Goal: Task Accomplishment & Management: Use online tool/utility

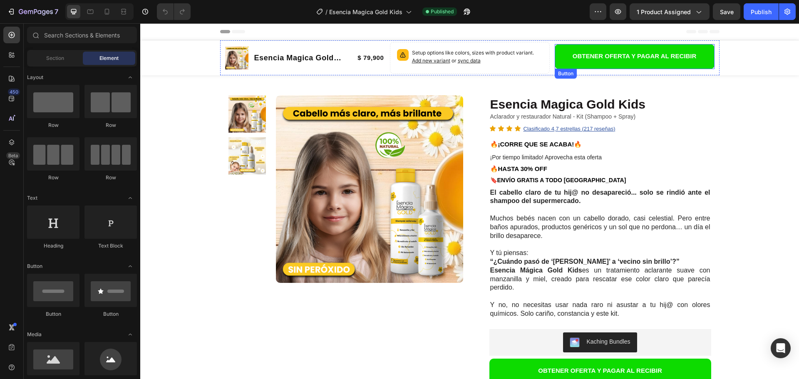
drag, startPoint x: 602, startPoint y: 67, endPoint x: 281, endPoint y: 168, distance: 336.7
click at [602, 67] on button "OBTENER OFERTA Y PAGAR AL RECIBIR" at bounding box center [635, 56] width 160 height 25
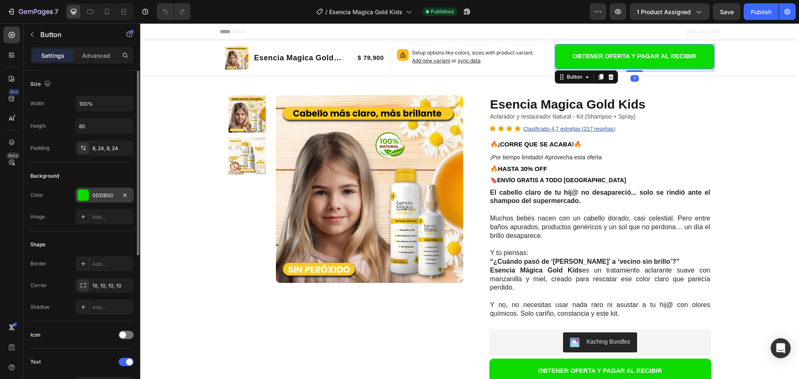
click at [97, 198] on div "0DDB00" at bounding box center [104, 195] width 24 height 7
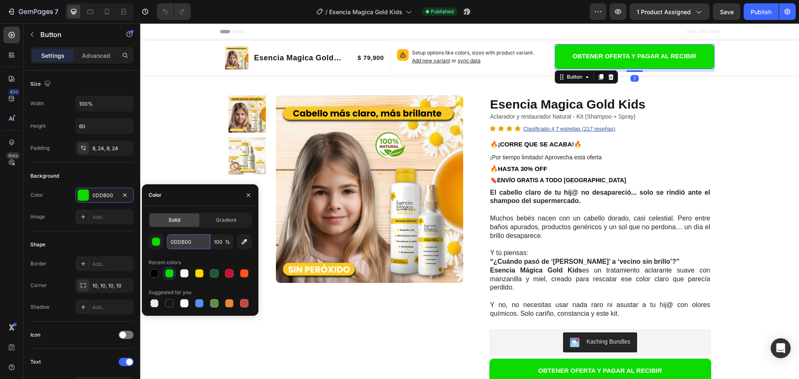
click at [175, 243] on input "0DDB00" at bounding box center [188, 241] width 43 height 15
click at [176, 243] on input "0DDB00" at bounding box center [188, 241] width 43 height 15
click at [16, 9] on div "7" at bounding box center [32, 12] width 51 height 10
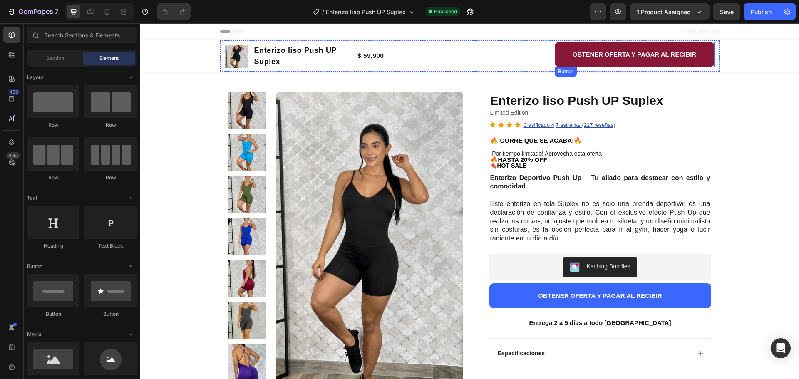
click at [562, 59] on button "OBTENER OFERTA Y PAGAR AL RECIBIR" at bounding box center [635, 54] width 160 height 25
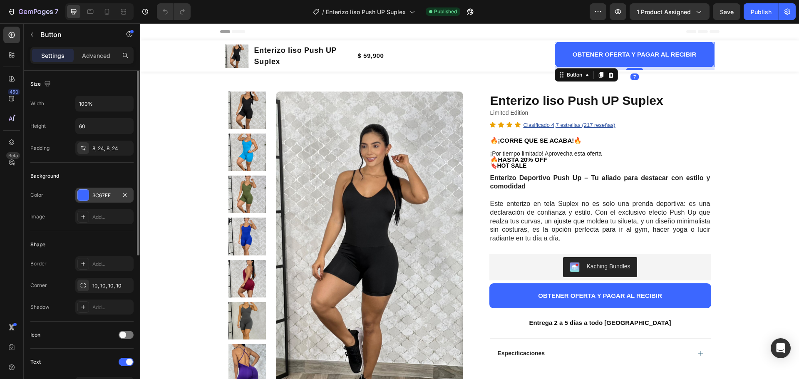
click at [103, 199] on div "3C67FF" at bounding box center [104, 195] width 24 height 7
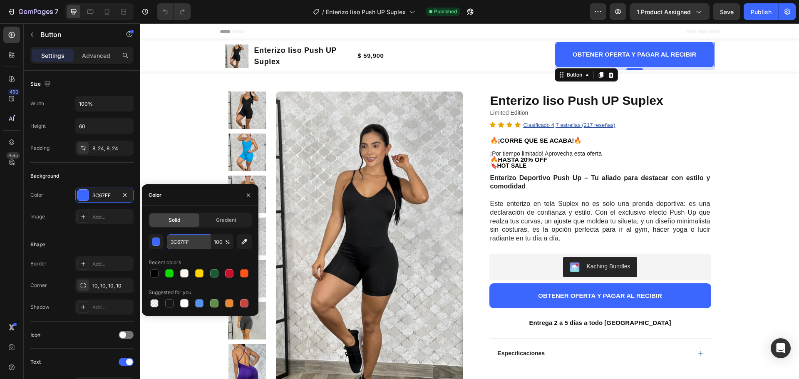
click at [179, 243] on input "3C67FF" at bounding box center [188, 241] width 43 height 15
paste input "0DDB00"
type input "0DDB00"
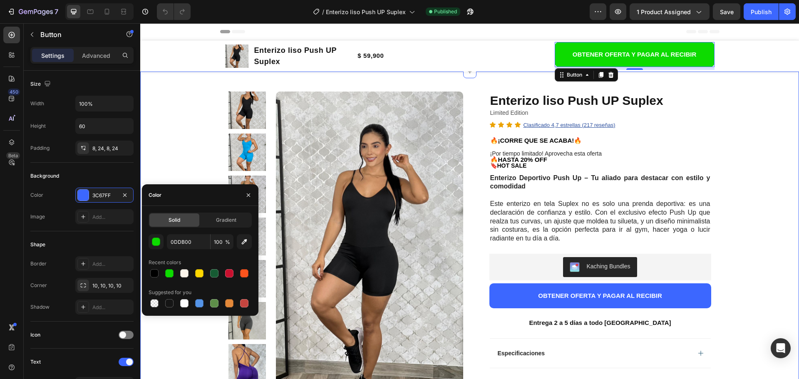
click at [724, 138] on div "Product Images Row Enterizo liso Push UP Suplex Product Title Limited Edition T…" at bounding box center [469, 332] width 659 height 521
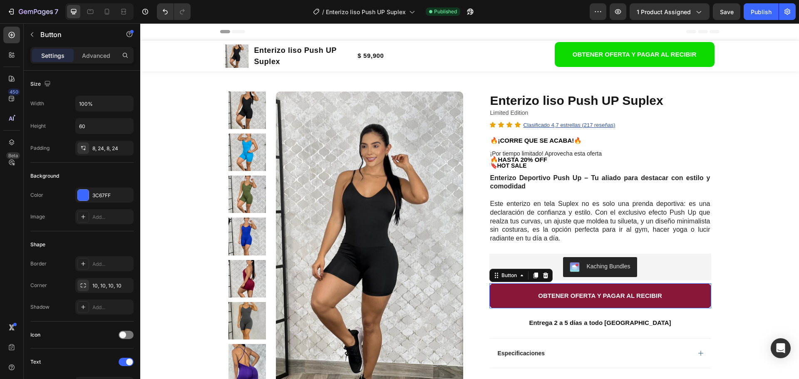
click at [502, 293] on button "OBTENER OFERTA Y PAGAR AL RECIBIR" at bounding box center [601, 296] width 222 height 25
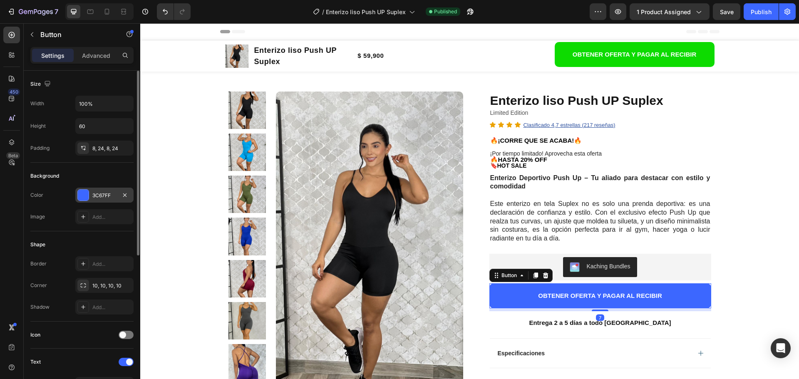
click at [103, 195] on div "3C67FF" at bounding box center [104, 195] width 24 height 7
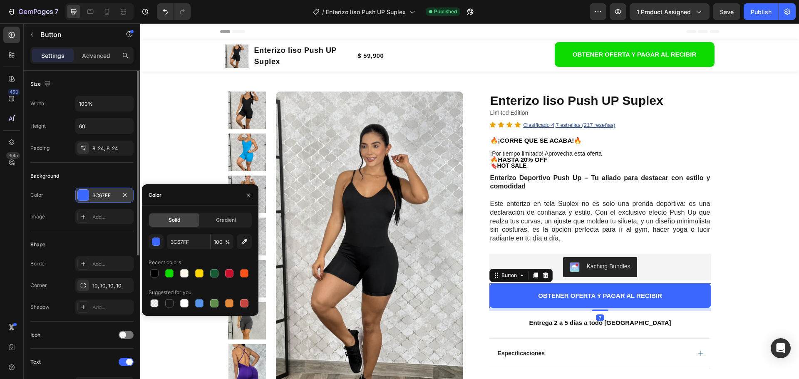
click at [103, 195] on div "3C67FF" at bounding box center [104, 195] width 24 height 7
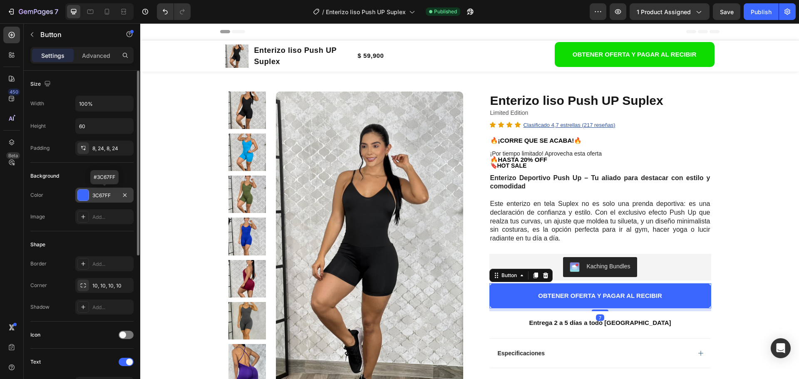
click at [103, 195] on div "3C67FF" at bounding box center [104, 195] width 24 height 7
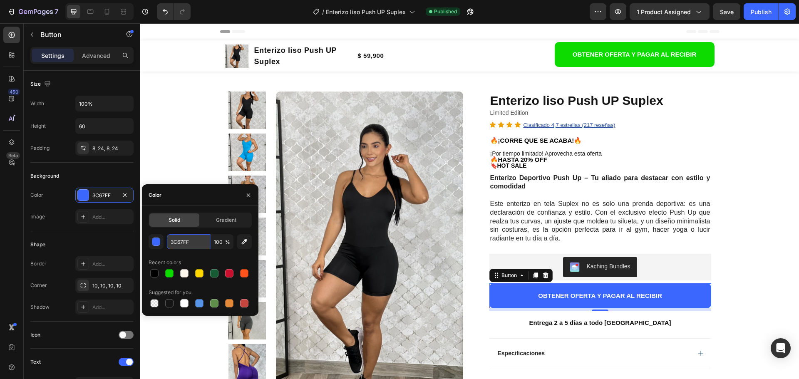
click at [186, 246] on input "3C67FF" at bounding box center [188, 241] width 43 height 15
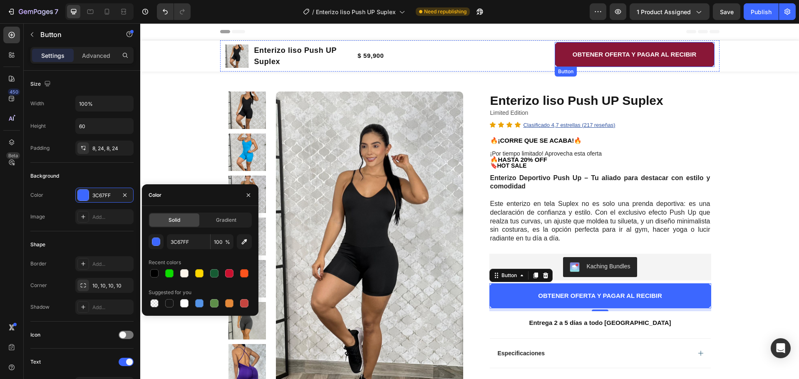
click at [562, 50] on button "OBTENER OFERTA Y PAGAR AL RECIBIR" at bounding box center [635, 54] width 160 height 25
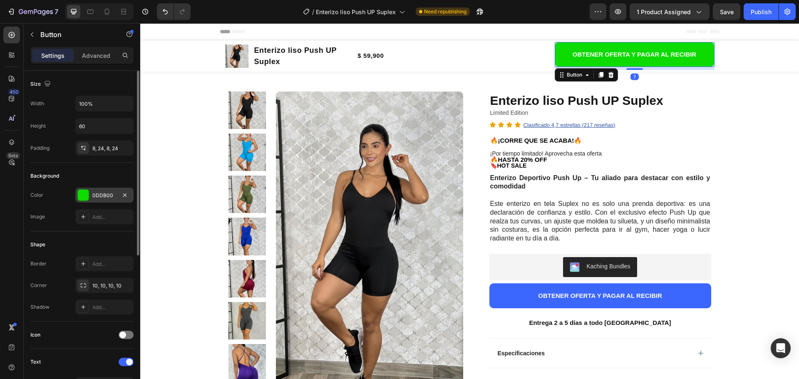
click at [103, 192] on div "0DDB00" at bounding box center [104, 195] width 24 height 7
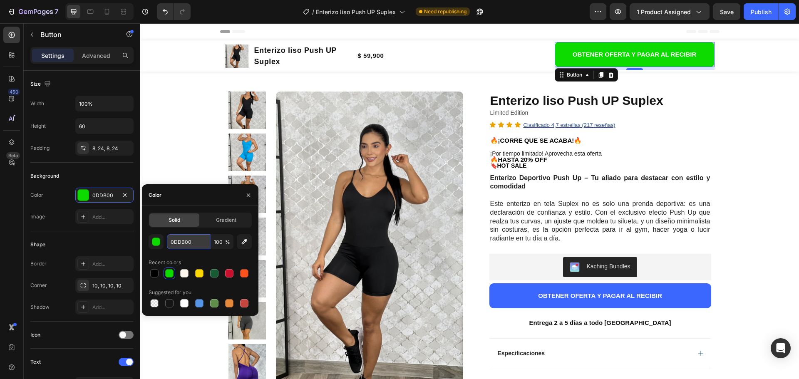
click at [180, 241] on input "0DDB00" at bounding box center [188, 241] width 43 height 15
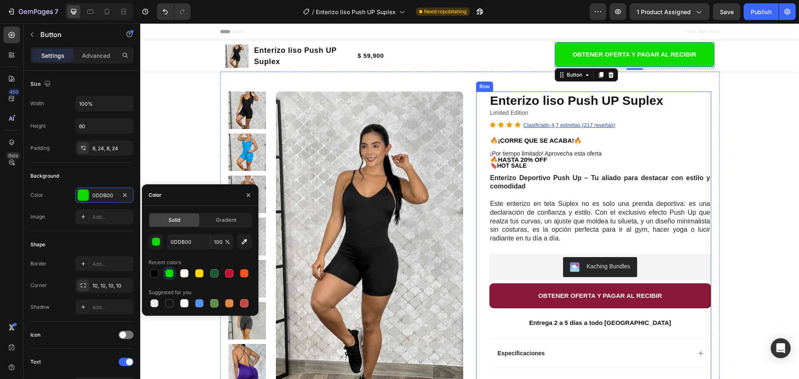
click at [499, 291] on button "OBTENER OFERTA Y PAGAR AL RECIBIR" at bounding box center [601, 296] width 222 height 25
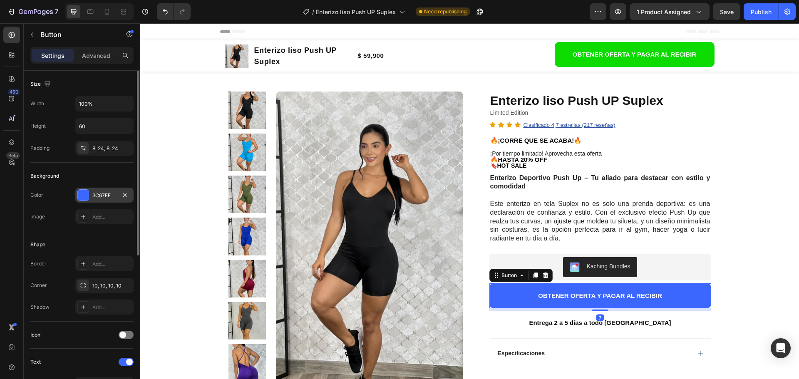
click at [90, 196] on div "3C67FF" at bounding box center [104, 195] width 58 height 15
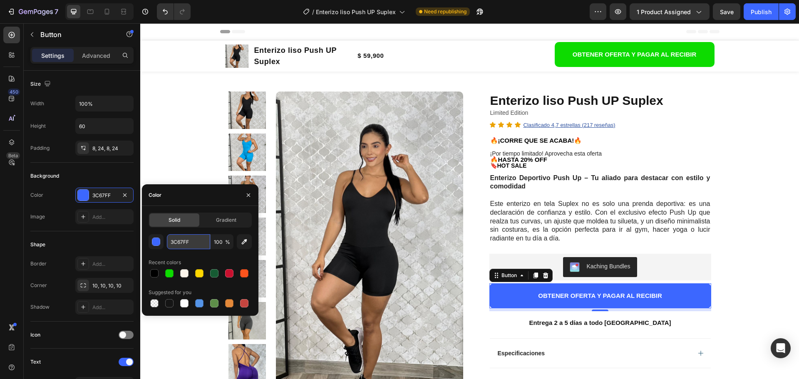
click at [184, 246] on input "3C67FF" at bounding box center [188, 241] width 43 height 15
paste input "0DDB00"
type input "0DDB00"
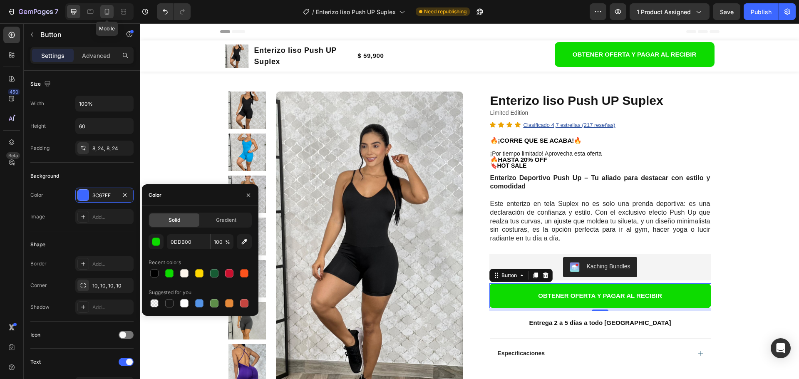
click at [109, 8] on icon at bounding box center [107, 11] width 8 height 8
type input "14"
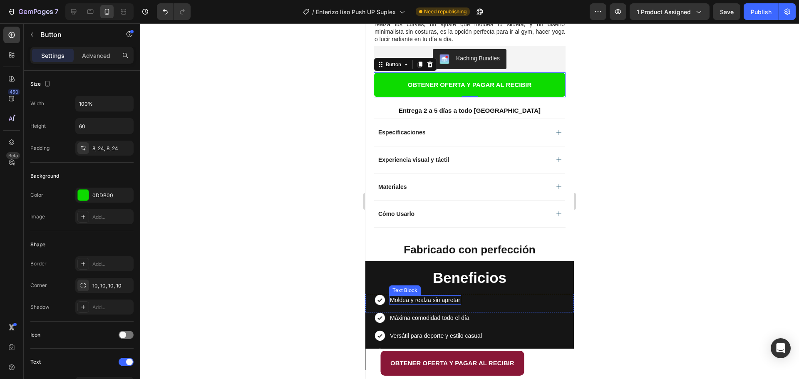
scroll to position [556, 0]
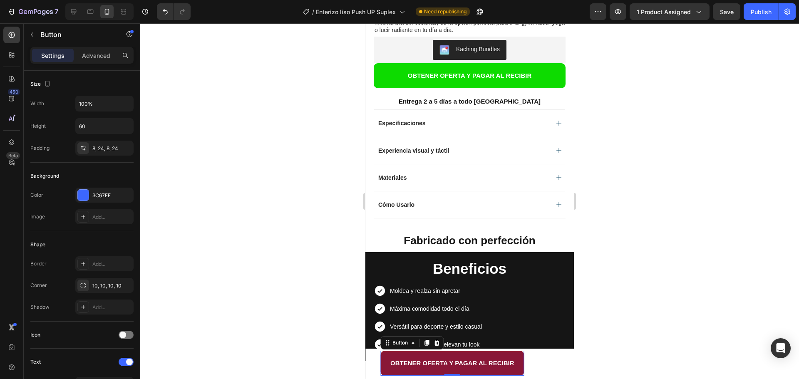
click at [387, 362] on button "OBTENER OFERTA Y PAGAR AL RECIBIR" at bounding box center [453, 363] width 144 height 25
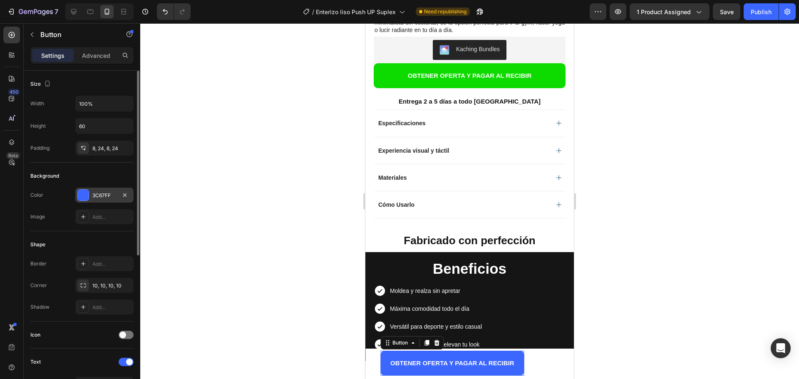
click at [96, 193] on div "3C67FF" at bounding box center [104, 195] width 24 height 7
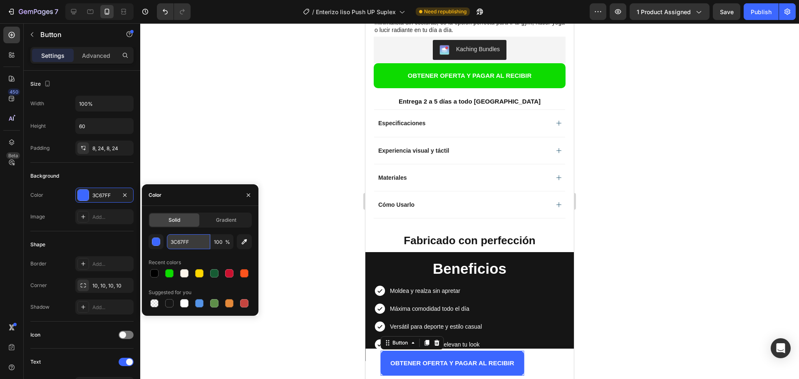
click at [181, 238] on input "3C67FF" at bounding box center [188, 241] width 43 height 15
paste input "0DDB00"
type input "0DDB00"
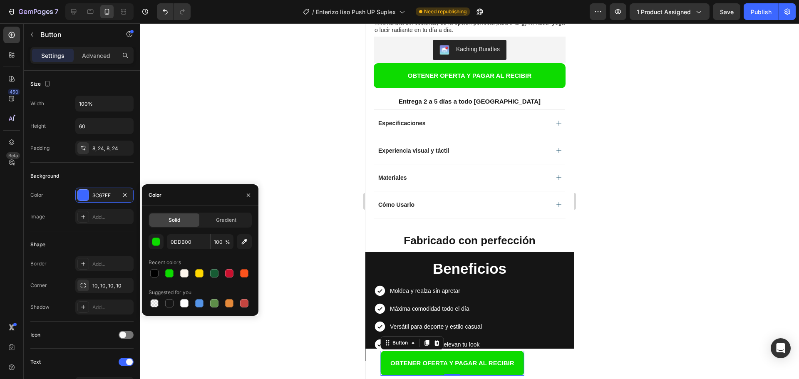
click at [652, 210] on div at bounding box center [469, 201] width 659 height 356
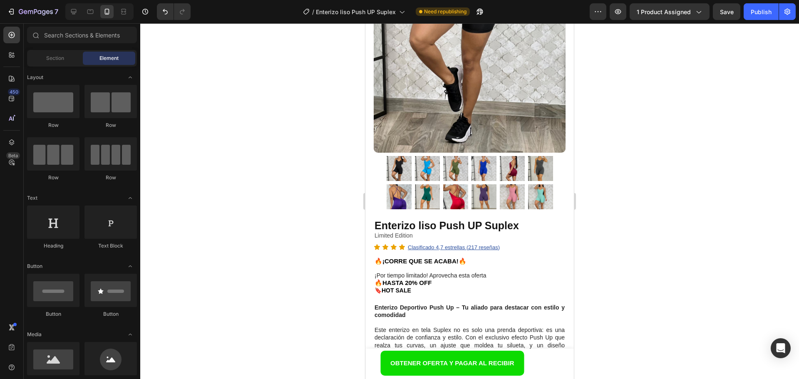
scroll to position [223, 0]
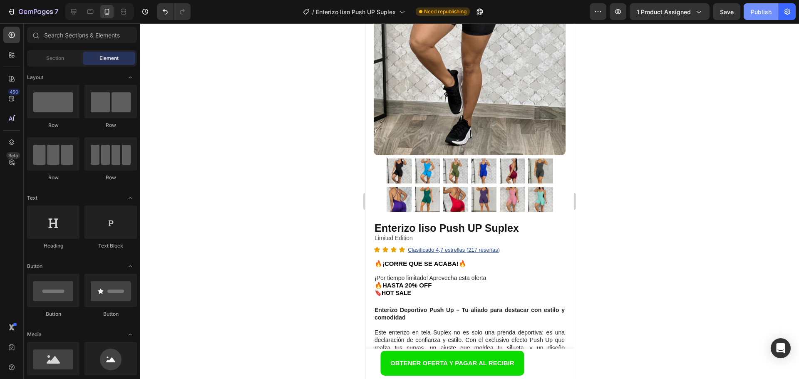
click at [758, 15] on div "Publish" at bounding box center [761, 11] width 21 height 9
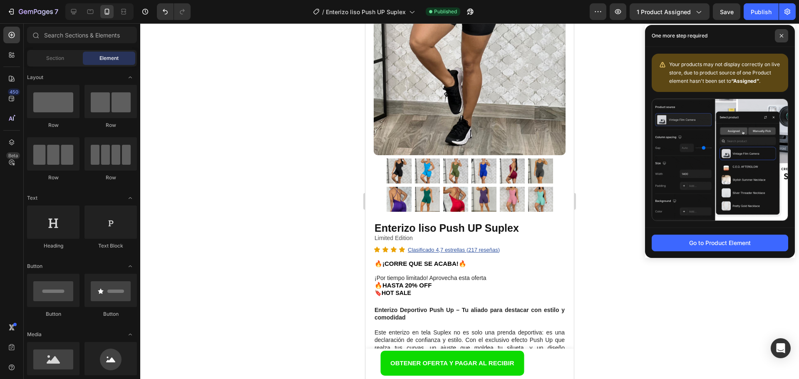
click at [780, 36] on icon at bounding box center [782, 36] width 4 height 4
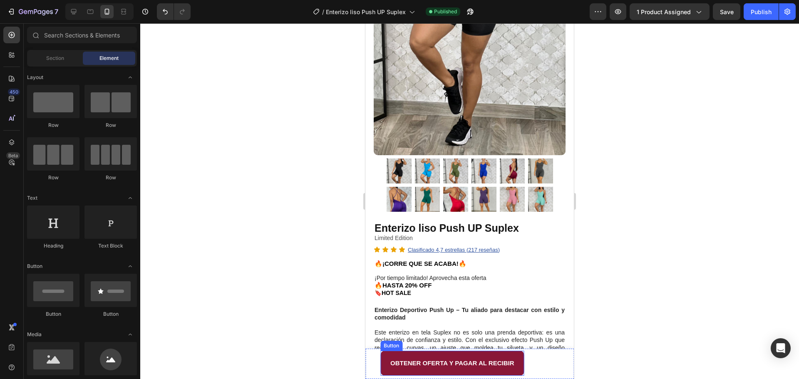
click at [386, 355] on button "OBTENER OFERTA Y PAGAR AL RECIBIR" at bounding box center [453, 363] width 144 height 25
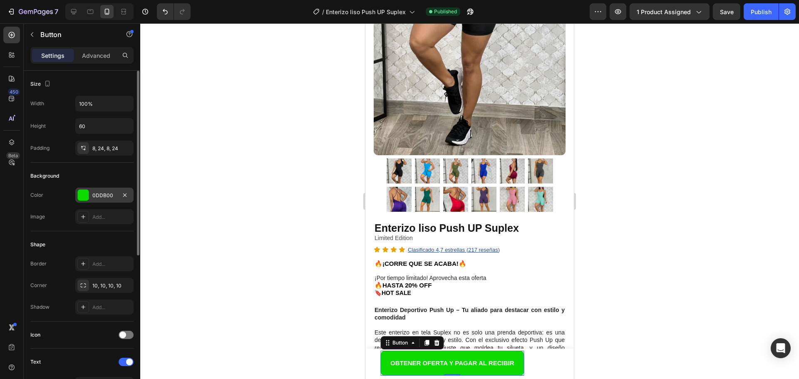
click at [95, 195] on div "0DDB00" at bounding box center [104, 195] width 24 height 7
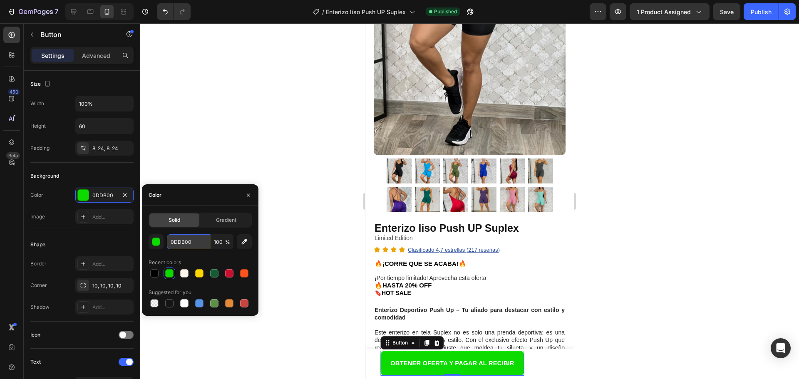
click at [182, 248] on input "0DDB00" at bounding box center [188, 241] width 43 height 15
click at [715, 123] on div at bounding box center [469, 201] width 659 height 356
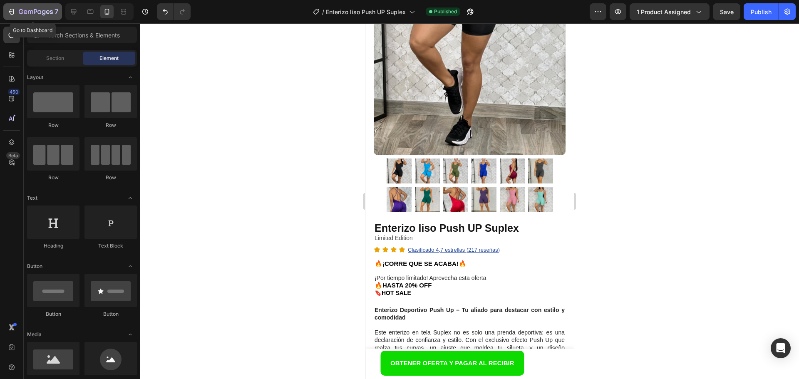
click at [9, 15] on icon "button" at bounding box center [11, 11] width 8 height 8
